Goal: Use online tool/utility: Utilize a website feature to perform a specific function

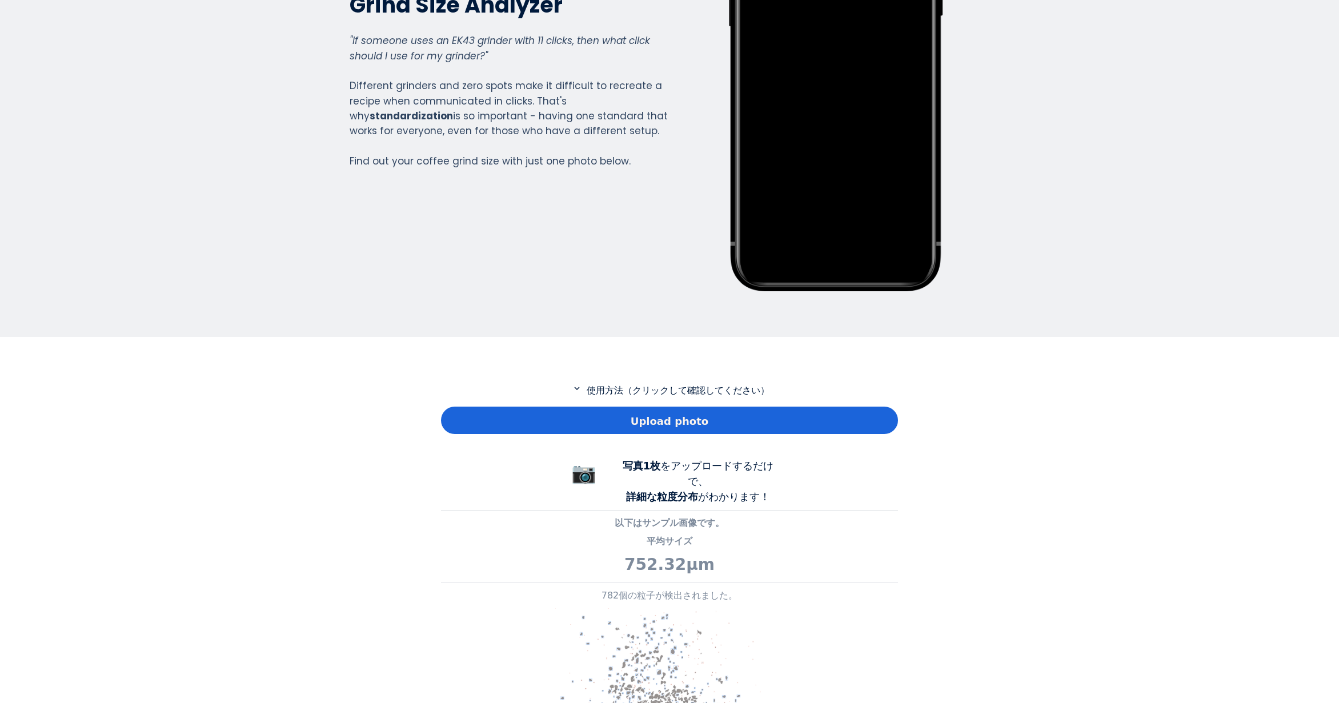
scroll to position [228, 0]
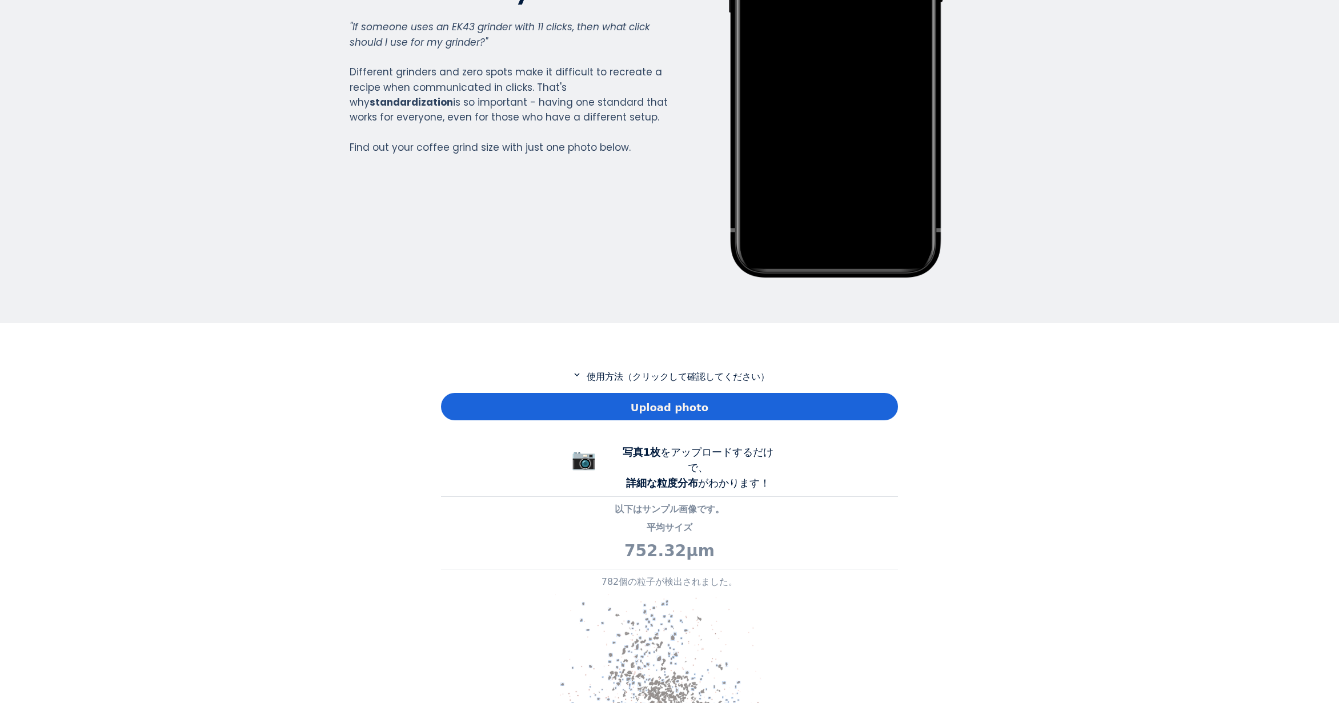
click at [549, 415] on div "Upload photo" at bounding box center [669, 406] width 457 height 27
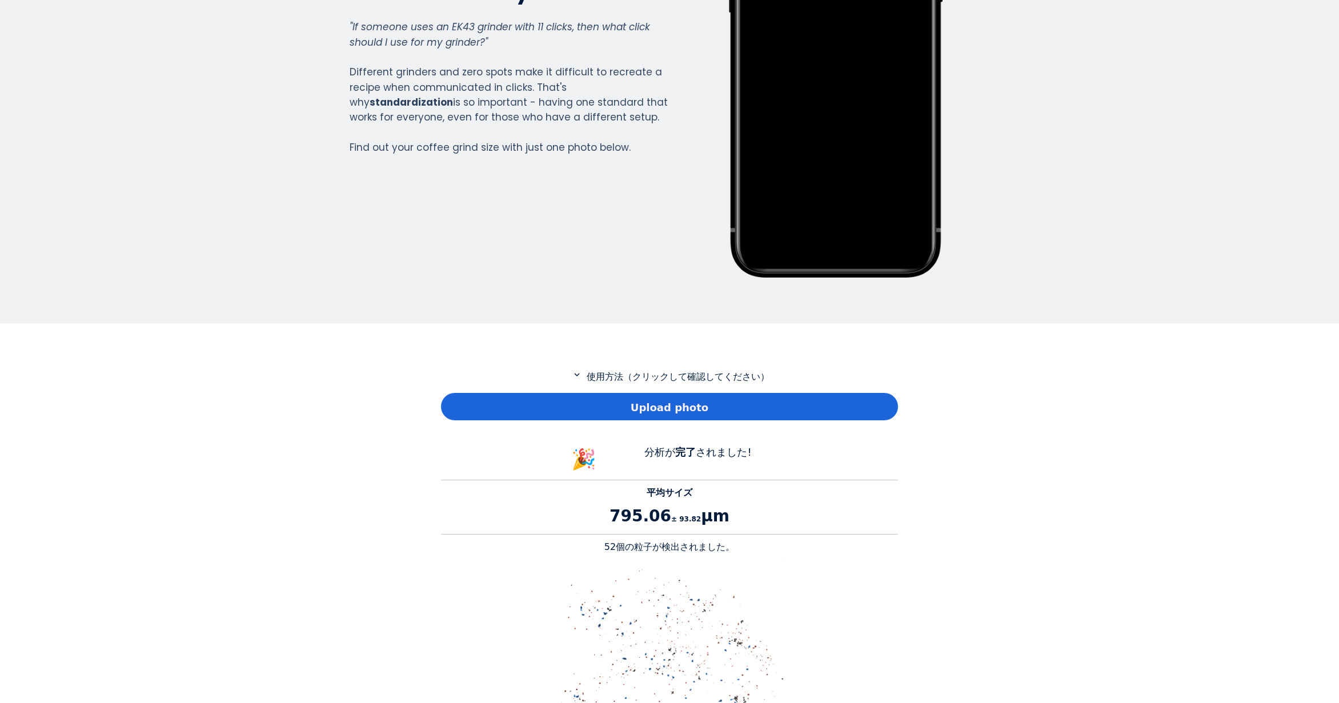
scroll to position [1048, 457]
click at [613, 544] on p "52個の粒子が検出されました。" at bounding box center [669, 547] width 457 height 14
copy p "52"
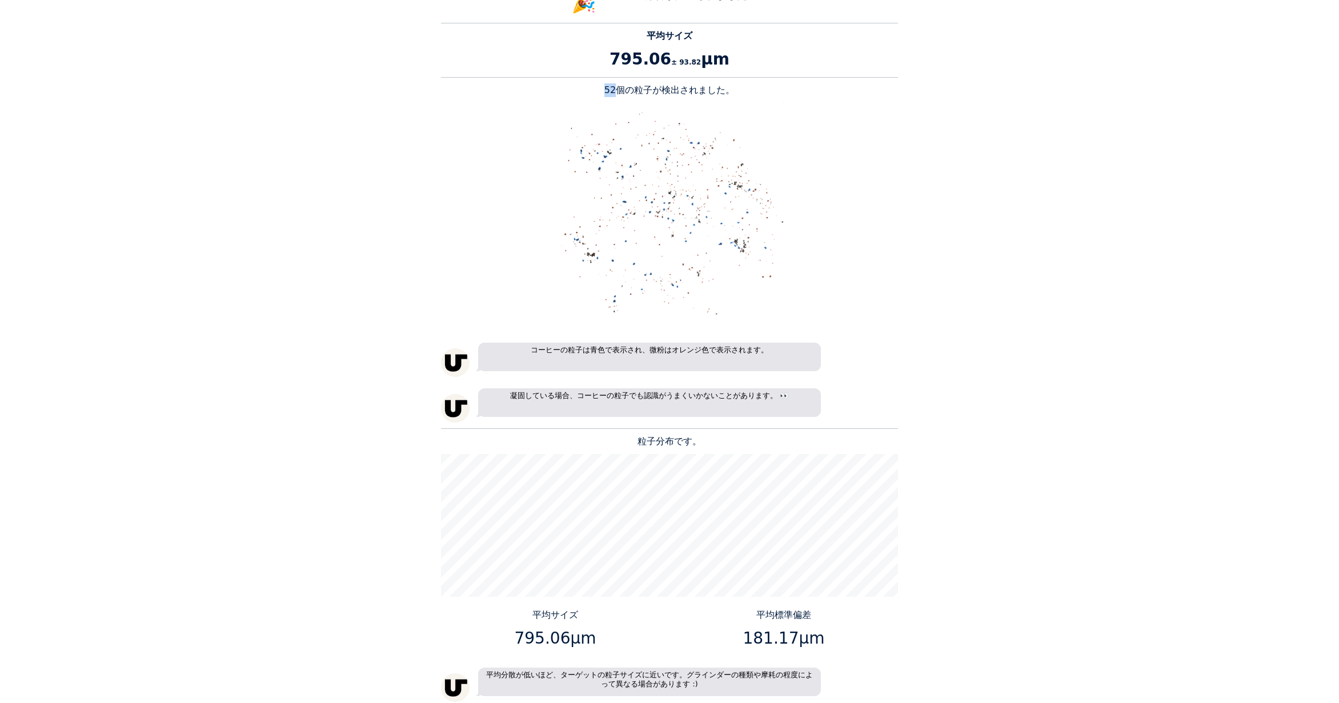
scroll to position [857, 0]
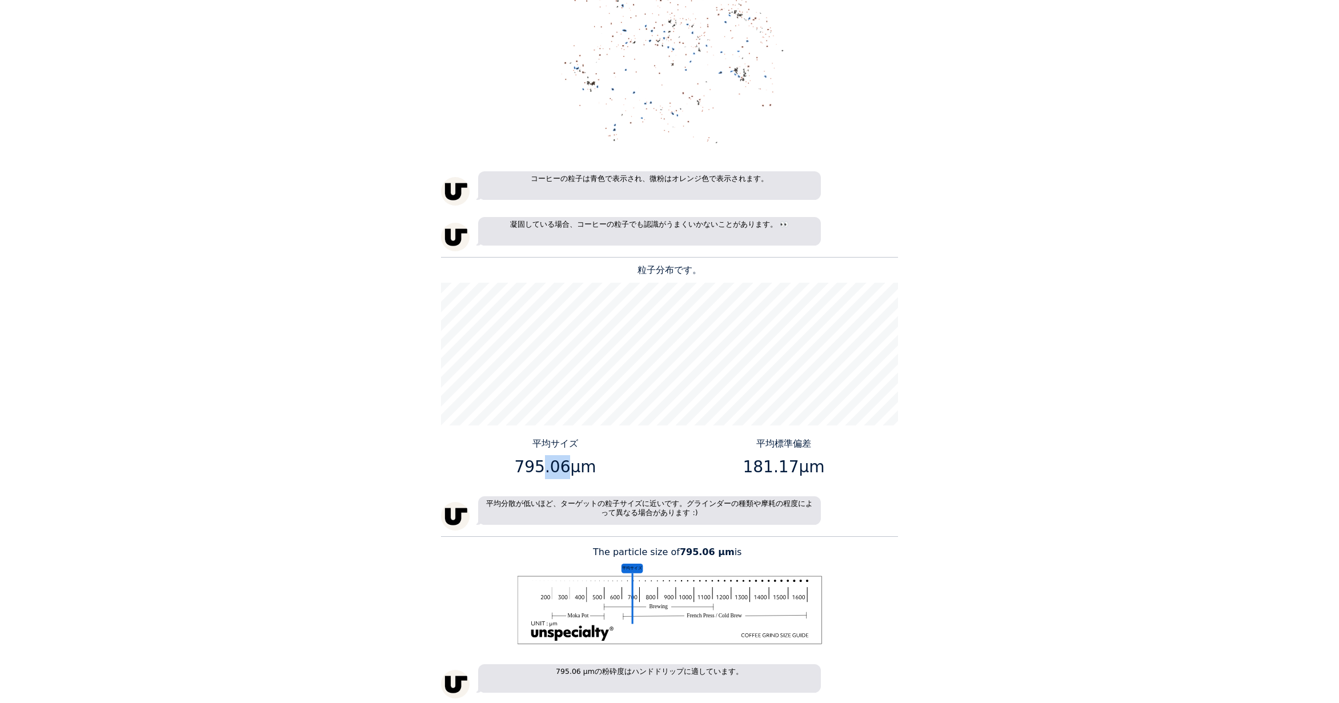
drag, startPoint x: 565, startPoint y: 467, endPoint x: 544, endPoint y: 467, distance: 21.1
click at [544, 467] on p "795.06μm" at bounding box center [555, 467] width 220 height 24
drag, startPoint x: 521, startPoint y: 468, endPoint x: 561, endPoint y: 468, distance: 40.0
click at [561, 468] on p "795.06μm" at bounding box center [555, 467] width 220 height 24
copy p "795.06"
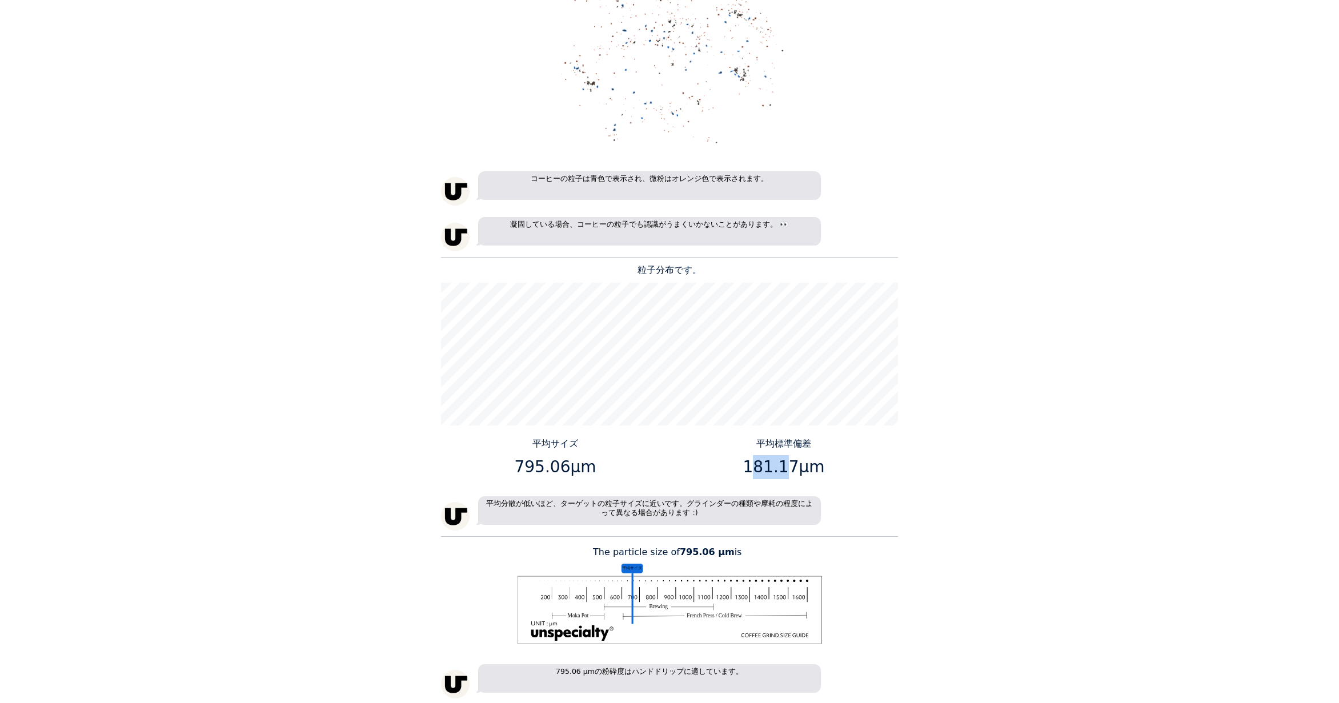
drag, startPoint x: 788, startPoint y: 467, endPoint x: 752, endPoint y: 467, distance: 36.0
click at [752, 467] on p "181.17μm" at bounding box center [784, 467] width 220 height 24
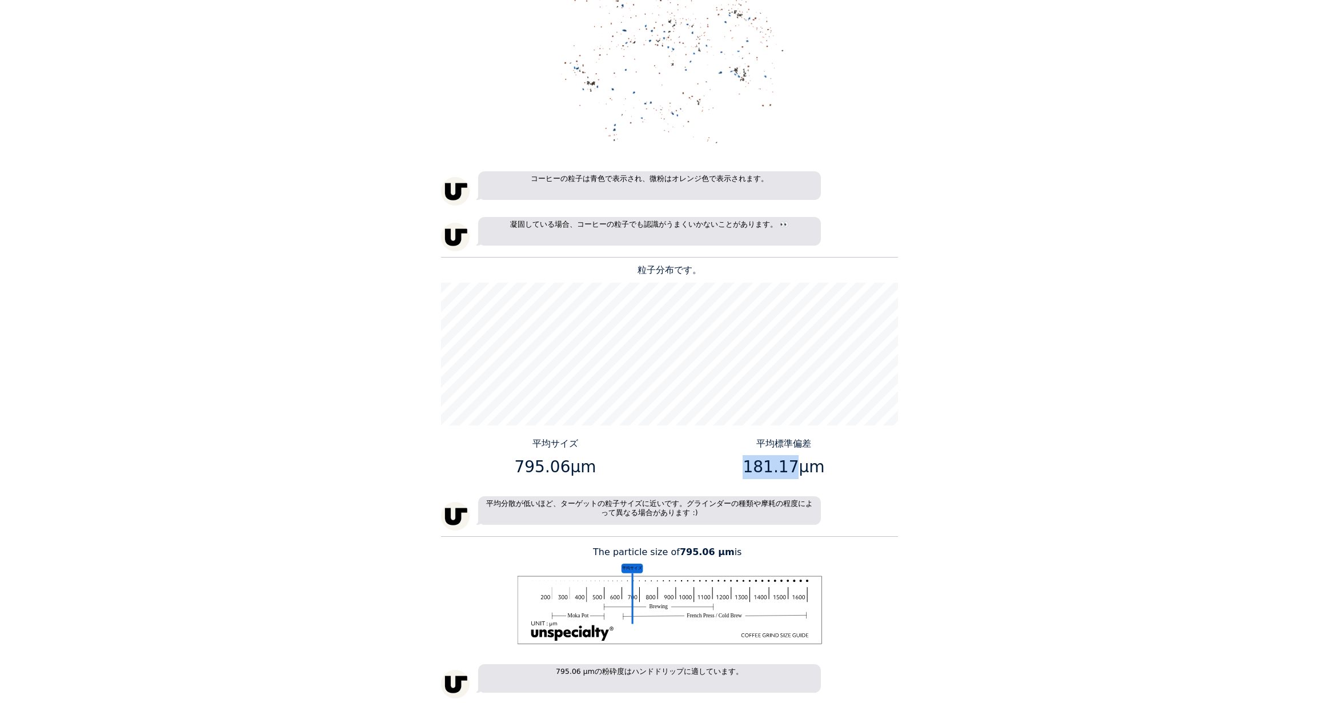
drag, startPoint x: 747, startPoint y: 466, endPoint x: 791, endPoint y: 463, distance: 43.5
click at [791, 463] on p "181.17μm" at bounding box center [784, 467] width 220 height 24
copy p "181.17"
